Goal: Task Accomplishment & Management: Complete application form

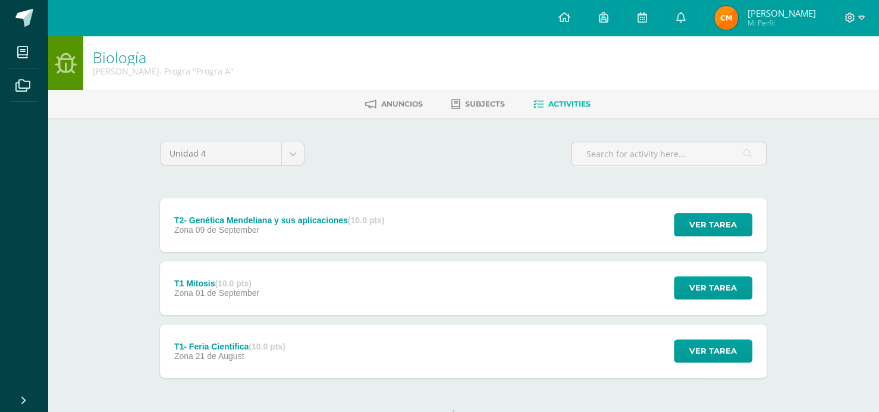
click at [359, 234] on div "Zona 09 de September" at bounding box center [279, 230] width 210 height 10
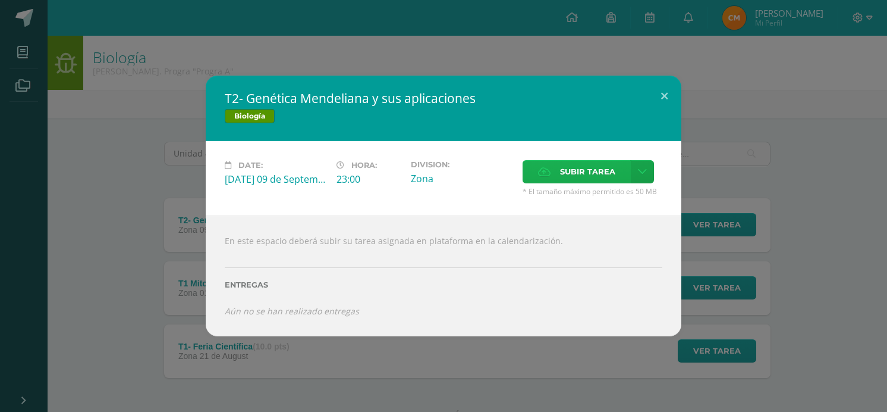
click at [585, 177] on span "Subir tarea" at bounding box center [587, 172] width 55 height 22
click at [0, 0] on input "Subir tarea" at bounding box center [0, 0] width 0 height 0
click at [652, 167] on link at bounding box center [642, 171] width 23 height 23
click at [602, 189] on link "Subir enlace" at bounding box center [600, 198] width 119 height 18
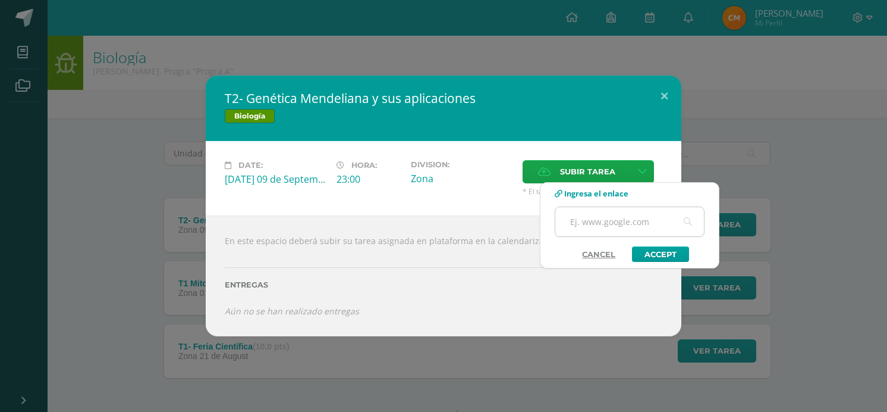
click at [605, 221] on input "text" at bounding box center [629, 221] width 149 height 29
paste input "https://docs.google.com/document/d/11LYTxVCEiNJkC-G271gqcUUsb_3LwDRGt4BpWzCkNto…"
type input "https://docs.google.com/document/d/11LYTxVCEiNJkC-G271gqcUUsb_3LwDRGt4BpWzCkNto…"
click at [671, 250] on link "Accept" at bounding box center [660, 253] width 57 height 15
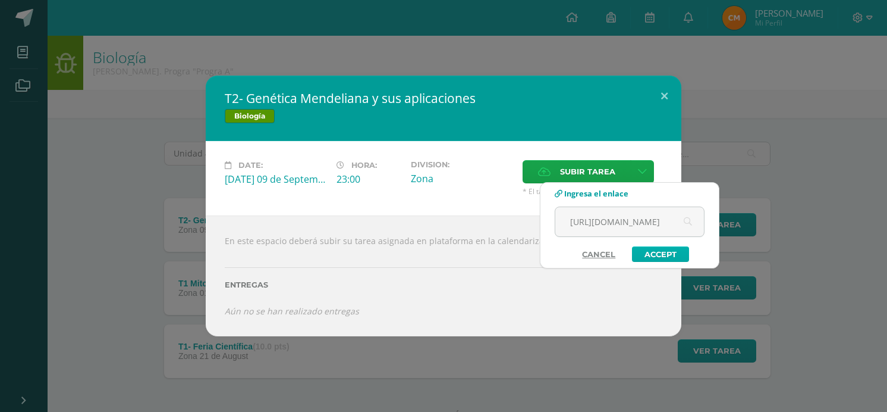
scroll to position [0, 0]
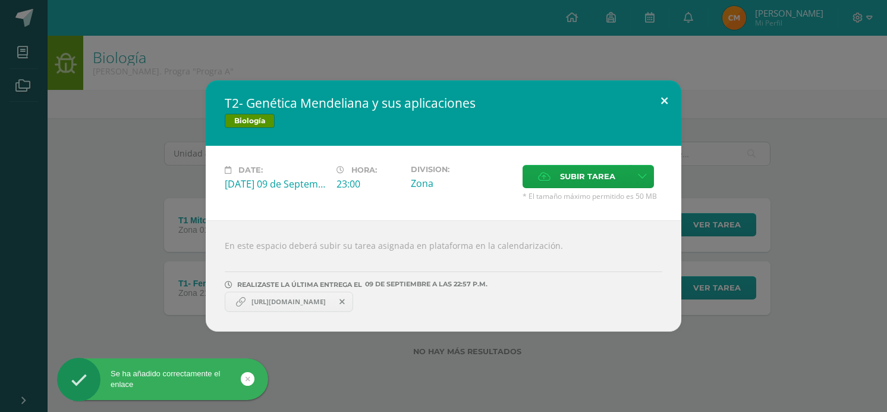
click at [658, 103] on button at bounding box center [665, 100] width 34 height 40
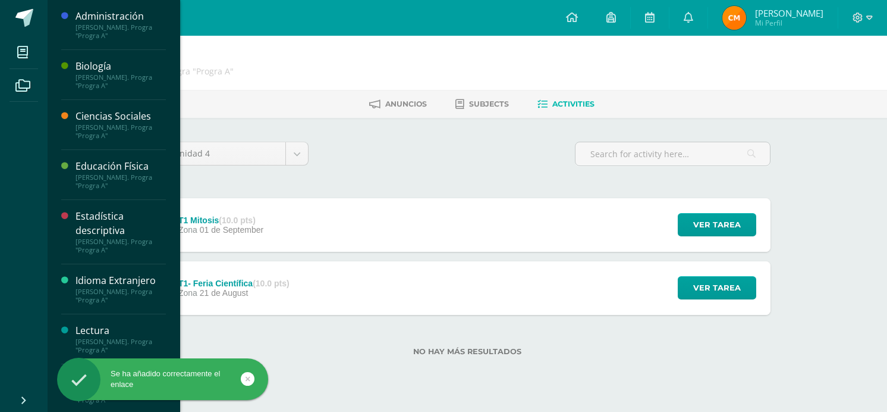
click at [111, 230] on div "Estadística descriptiva" at bounding box center [121, 222] width 90 height 27
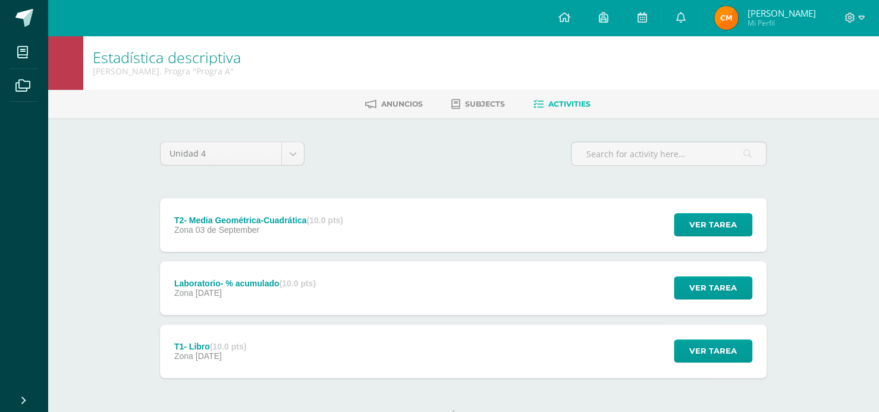
click at [418, 238] on div "T2- Media Geométrica-Cuadrática (10.0 pts) Zona [DATE] Ver tarea T2- Media Geom…" at bounding box center [463, 225] width 607 height 54
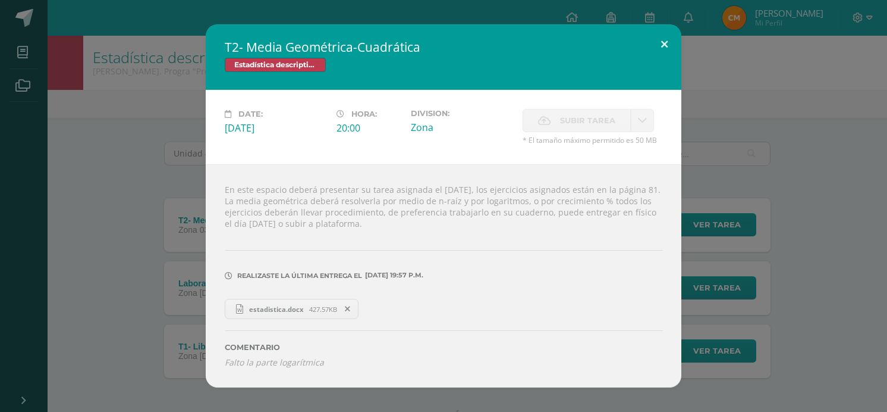
click at [652, 40] on button at bounding box center [665, 44] width 34 height 40
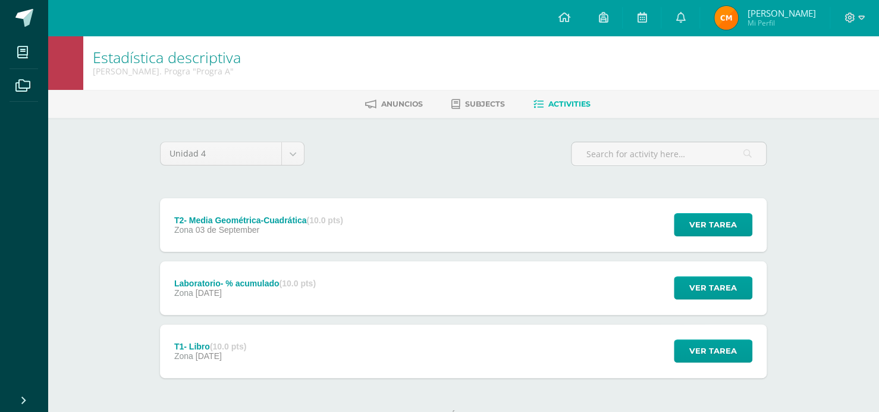
click at [442, 264] on div "Laboratorio- % acumulado (10.0 pts) Zona [DATE] Ver tarea Laboratorio- % acumul…" at bounding box center [463, 288] width 607 height 54
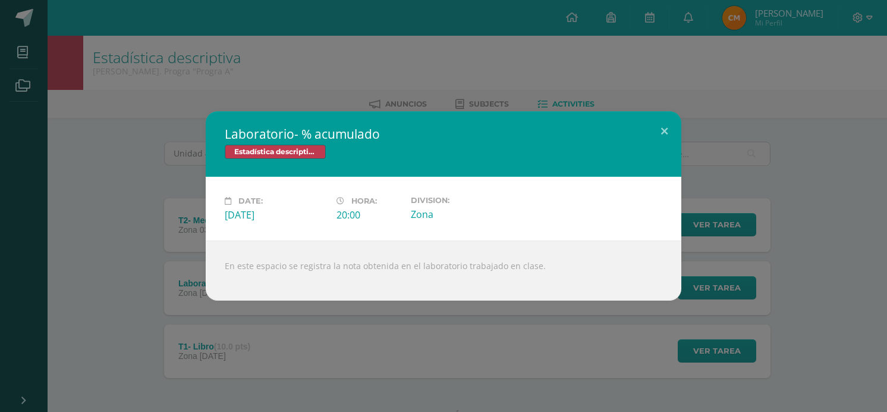
click at [667, 108] on div "Laboratorio- % acumulado Estadística descriptiva Date: [DATE] Hora: 20:00 Divis…" at bounding box center [443, 206] width 887 height 412
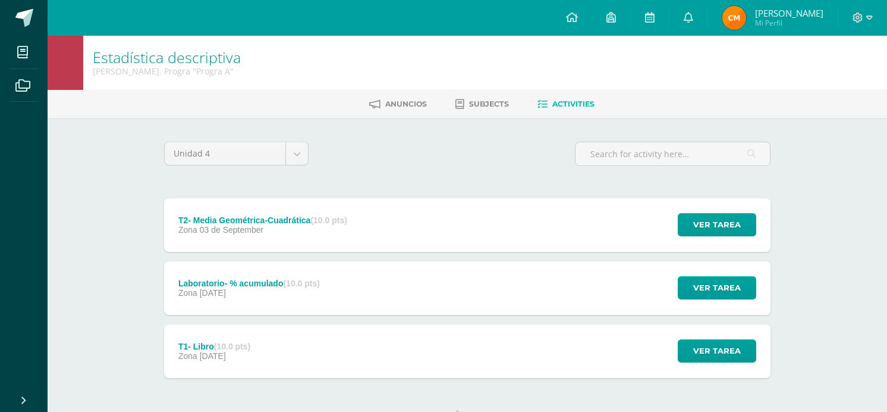
click at [658, 127] on div "Laboratorio- % acumulado Estadística descriptiva Date: [DATE] Hora: 20:00 Divis…" at bounding box center [444, 205] width 878 height 189
